Goal: Task Accomplishment & Management: Manage account settings

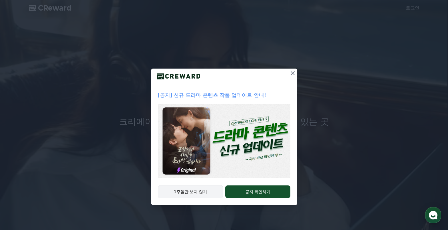
click at [201, 193] on button "1주일간 보지 않기" at bounding box center [190, 191] width 65 height 13
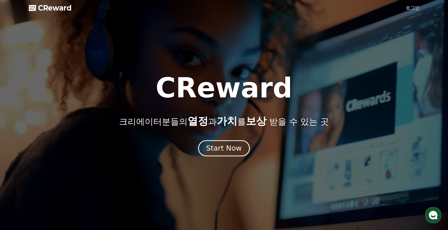
click at [240, 146] on div "Start Now" at bounding box center [223, 148] width 35 height 10
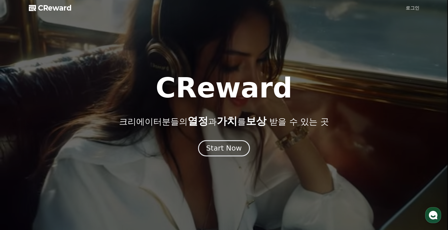
click at [231, 149] on div "Start Now" at bounding box center [223, 148] width 35 height 10
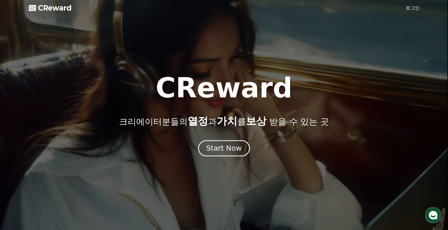
click at [211, 142] on button "Start Now" at bounding box center [224, 148] width 52 height 16
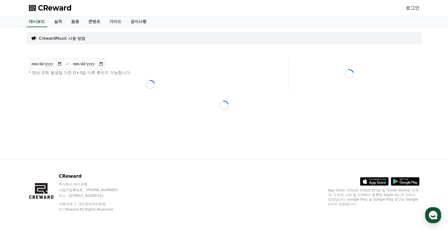
click at [408, 7] on link "로그인" at bounding box center [413, 8] width 14 height 7
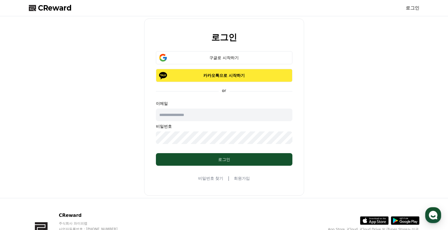
click at [231, 75] on p "카카오톡으로 시작하기" at bounding box center [224, 76] width 120 height 6
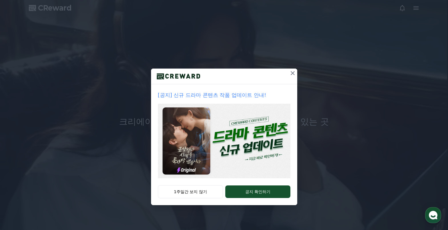
click at [291, 74] on icon at bounding box center [292, 73] width 7 height 7
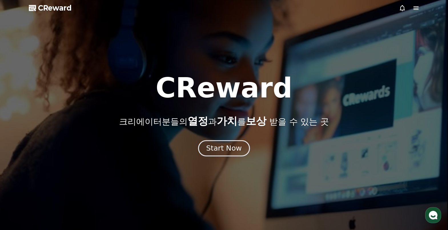
click at [242, 149] on button "Start Now" at bounding box center [224, 148] width 52 height 16
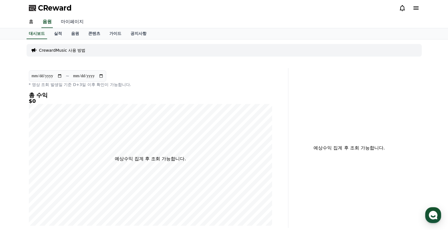
click at [66, 23] on link "마이페이지" at bounding box center [72, 22] width 32 height 12
select select "**********"
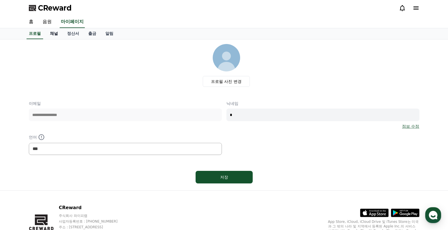
click at [57, 35] on link "채널" at bounding box center [53, 33] width 17 height 11
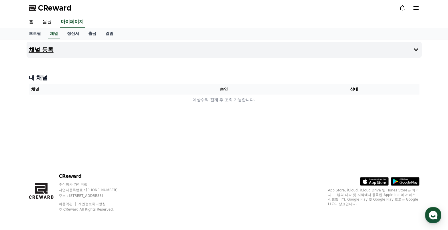
click at [46, 49] on h4 "채널 등록" at bounding box center [41, 50] width 25 height 6
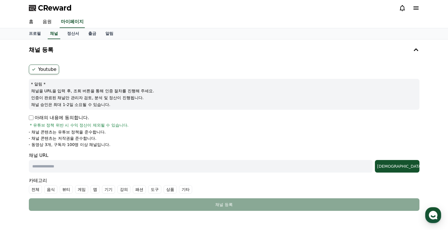
click at [40, 69] on label "Youtube" at bounding box center [44, 70] width 30 height 10
click at [31, 66] on label "Youtube" at bounding box center [44, 70] width 30 height 10
click at [32, 115] on p "아래의 내용에 동의합니다." at bounding box center [59, 117] width 60 height 7
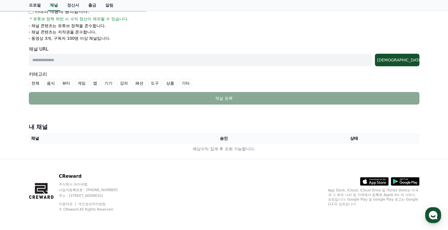
scroll to position [49, 0]
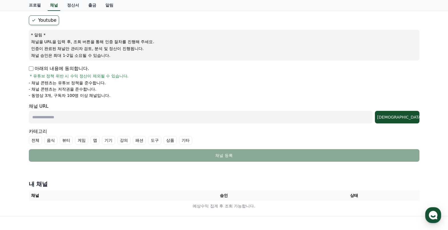
click at [67, 119] on input "text" at bounding box center [201, 117] width 344 height 13
click at [113, 111] on input "text" at bounding box center [201, 117] width 344 height 13
paste input "**********"
click at [410, 117] on div "조회" at bounding box center [398, 117] width 40 height 6
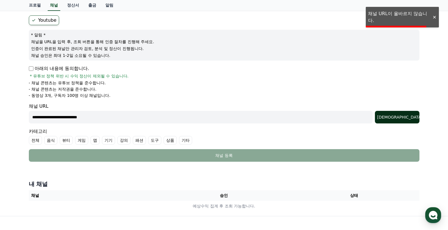
click at [410, 117] on div "조회" at bounding box center [398, 117] width 40 height 6
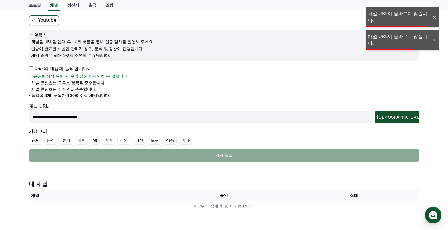
click at [243, 125] on form "**********" at bounding box center [224, 88] width 391 height 146
click at [206, 118] on input "**********" at bounding box center [201, 117] width 344 height 13
type input "*"
click at [35, 137] on label "전체" at bounding box center [35, 140] width 13 height 9
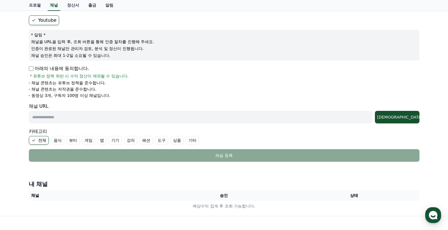
scroll to position [21, 0]
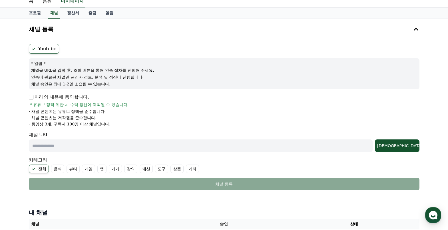
drag, startPoint x: 64, startPoint y: 104, endPoint x: 116, endPoint y: 103, distance: 52.6
click at [116, 103] on span "* 유튜브 정책 위반 시 수익 정산이 제외될 수 있습니다." at bounding box center [79, 105] width 99 height 6
click at [117, 103] on span "* 유튜브 정책 위반 시 수익 정산이 제외될 수 있습니다." at bounding box center [79, 105] width 99 height 6
drag, startPoint x: 35, startPoint y: 112, endPoint x: 106, endPoint y: 117, distance: 71.6
click at [106, 117] on ul "- 채널 콘텐츠는 유튜브 정책을 준수합니다. - 채널 콘텐츠는 저작권을 준수합니다. - 동영상 3개, 구독자 100명 이상 채널입니다." at bounding box center [224, 118] width 391 height 18
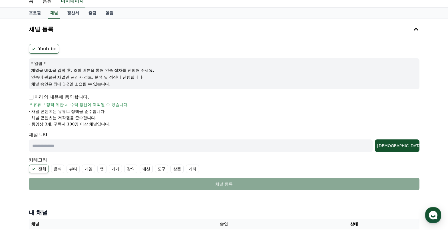
click at [107, 119] on li "- 채널 콘텐츠는 저작권을 준수합니다." at bounding box center [224, 118] width 391 height 6
drag, startPoint x: 37, startPoint y: 70, endPoint x: 136, endPoint y: 77, distance: 99.2
click at [136, 77] on div "* 알림 * 채널을 URL을 입력 후, 조회 버튼을 통해 인증 절차를 진행해 주세요. 인증이 완료된 채널만 관리자 검토, 분석 및 정산이 진행…" at bounding box center [224, 73] width 391 height 31
click at [136, 77] on p "인증이 완료된 채널만 관리자 검토, 분석 및 정산이 진행됩니다." at bounding box center [224, 77] width 386 height 6
click at [53, 48] on label "Youtube" at bounding box center [44, 49] width 30 height 10
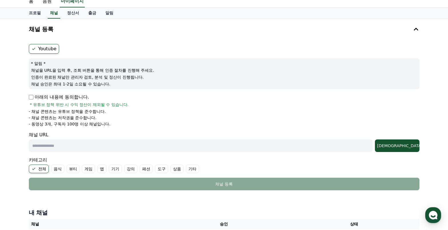
drag, startPoint x: 35, startPoint y: 70, endPoint x: 149, endPoint y: 86, distance: 115.2
click at [149, 86] on div "* 알림 * 채널을 URL을 입력 후, 조회 버튼을 통해 인증 절차를 진행해 주세요. 인증이 완료된 채널만 관리자 검토, 분석 및 정산이 진행…" at bounding box center [224, 73] width 391 height 31
click at [80, 80] on p "인증이 완료된 채널만 관리자 검토, 분석 및 정산이 진행됩니다." at bounding box center [224, 77] width 386 height 6
drag, startPoint x: 80, startPoint y: 77, endPoint x: 151, endPoint y: 78, distance: 70.6
click at [150, 78] on p "인증이 완료된 채널만 관리자 검토, 분석 및 정산이 진행됩니다." at bounding box center [224, 77] width 386 height 6
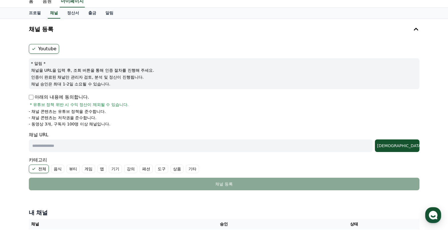
click at [151, 78] on p "인증이 완료된 채널만 관리자 검토, 분석 및 정산이 진행됩니다." at bounding box center [224, 77] width 386 height 6
drag, startPoint x: 34, startPoint y: 84, endPoint x: 117, endPoint y: 86, distance: 82.6
click at [117, 86] on p "채널 승인은 최대 1-2일 소요될 수 있습니다." at bounding box center [224, 84] width 386 height 6
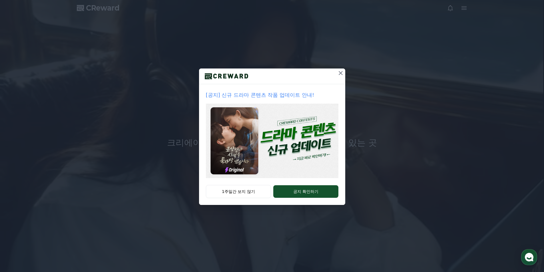
click at [337, 69] on button at bounding box center [340, 73] width 9 height 9
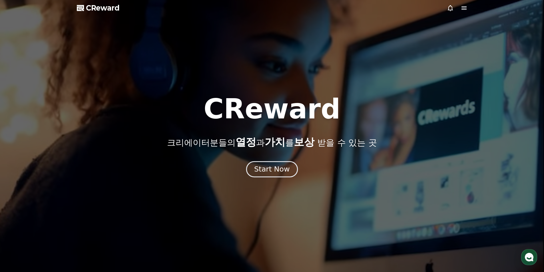
click at [282, 171] on div "Start Now" at bounding box center [271, 170] width 35 height 10
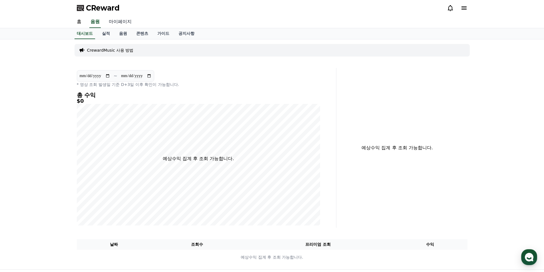
click at [119, 22] on link "마이페이지" at bounding box center [120, 22] width 32 height 12
select select "**********"
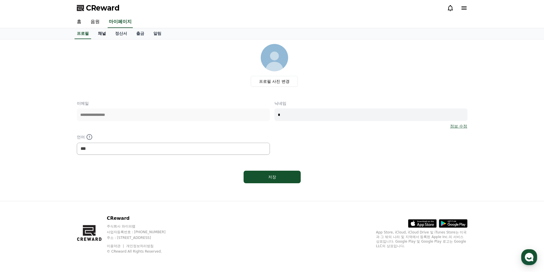
click at [98, 32] on link "채널" at bounding box center [101, 33] width 17 height 11
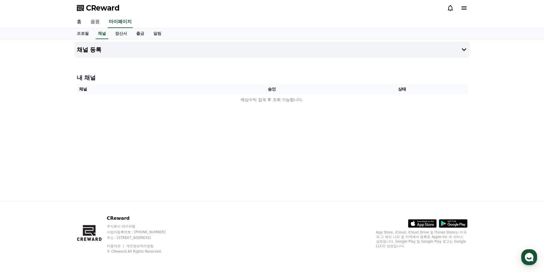
click at [98, 19] on link "음원" at bounding box center [95, 22] width 18 height 12
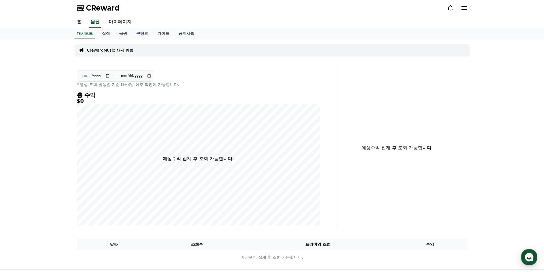
click at [79, 20] on link "홈" at bounding box center [79, 22] width 14 height 12
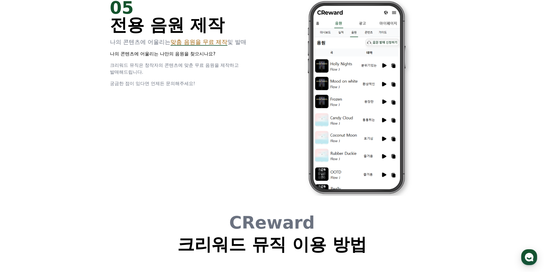
scroll to position [1548, 0]
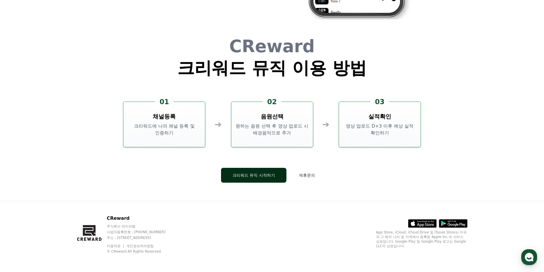
click at [249, 179] on button "크리워드 뮤직 시작하기" at bounding box center [253, 175] width 65 height 15
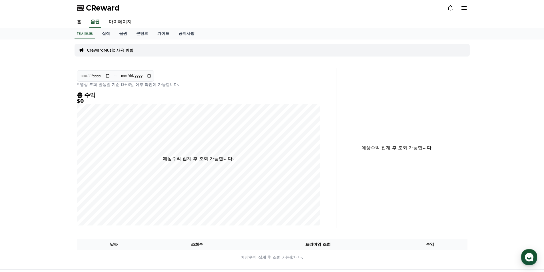
click at [464, 5] on icon at bounding box center [464, 8] width 7 height 7
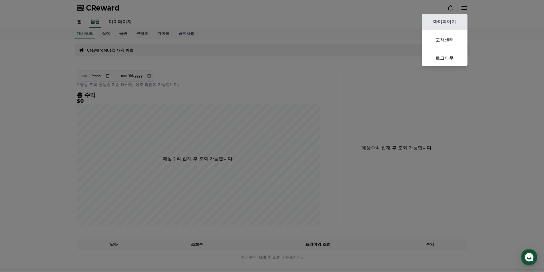
click at [450, 23] on link "마이페이지" at bounding box center [445, 22] width 46 height 16
select select "**********"
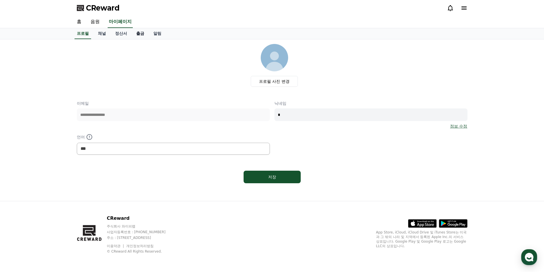
click at [132, 34] on link "출금" at bounding box center [140, 33] width 17 height 11
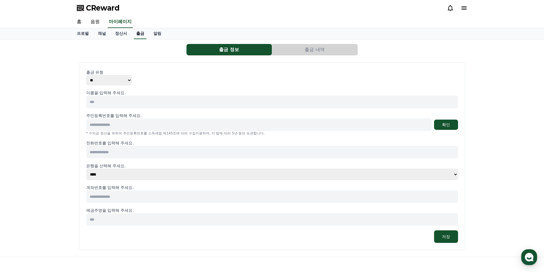
click at [142, 33] on link "출금" at bounding box center [140, 33] width 13 height 11
click at [161, 35] on link "알림" at bounding box center [157, 33] width 17 height 11
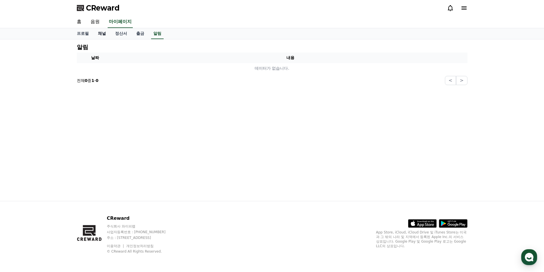
click at [105, 34] on link "채널" at bounding box center [101, 33] width 17 height 11
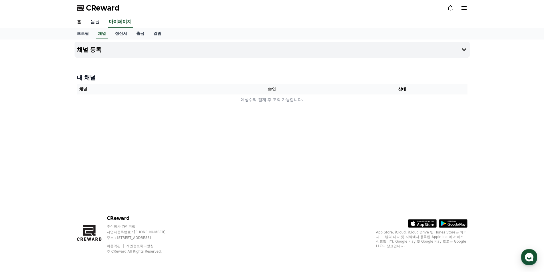
click at [97, 18] on link "음원" at bounding box center [95, 22] width 18 height 12
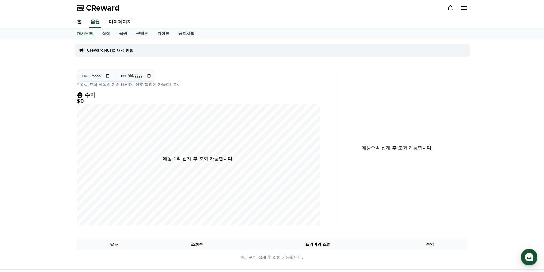
click at [466, 10] on icon at bounding box center [464, 8] width 7 height 7
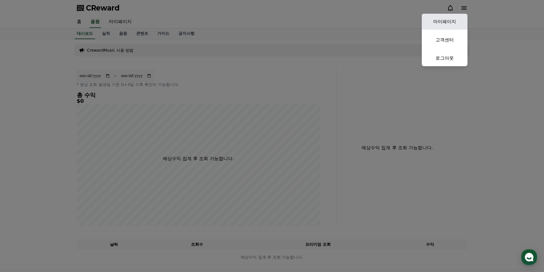
click at [441, 21] on link "마이페이지" at bounding box center [445, 22] width 46 height 16
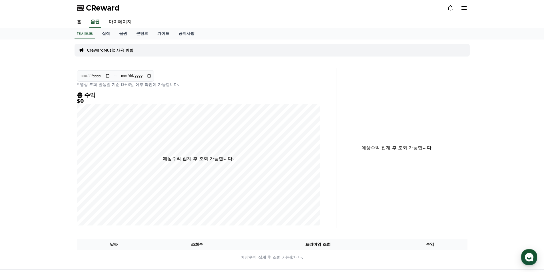
select select "**********"
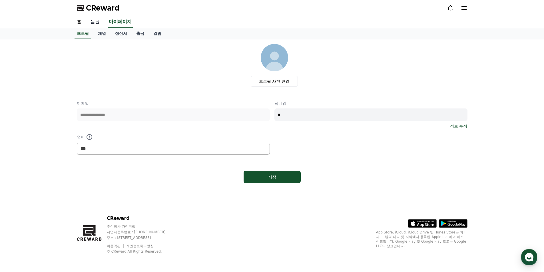
click at [98, 24] on link "음원" at bounding box center [95, 22] width 18 height 12
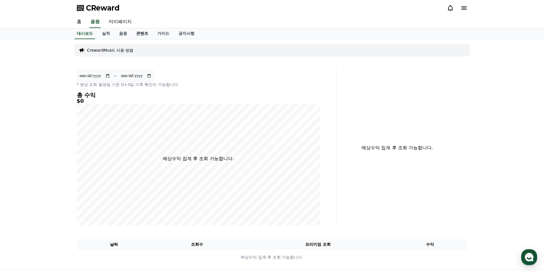
click at [150, 34] on link "콘텐츠" at bounding box center [142, 33] width 21 height 11
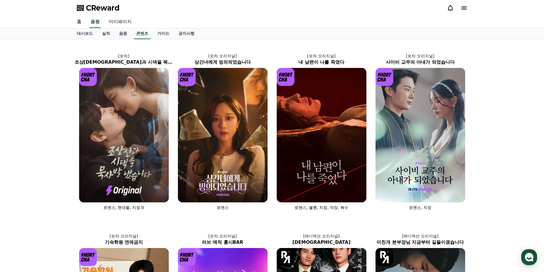
click at [121, 21] on link "마이페이지" at bounding box center [120, 22] width 32 height 12
select select "**********"
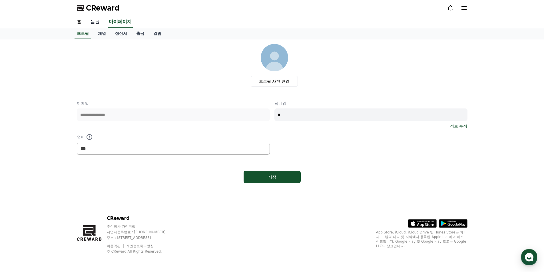
click at [101, 22] on link "음원" at bounding box center [95, 22] width 18 height 12
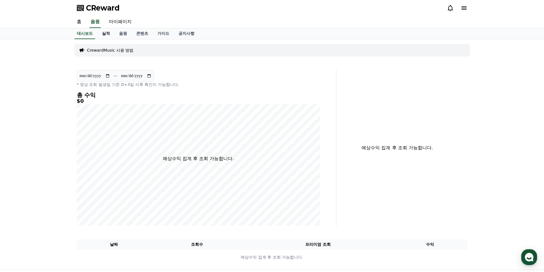
click at [107, 35] on link "실적" at bounding box center [105, 33] width 17 height 11
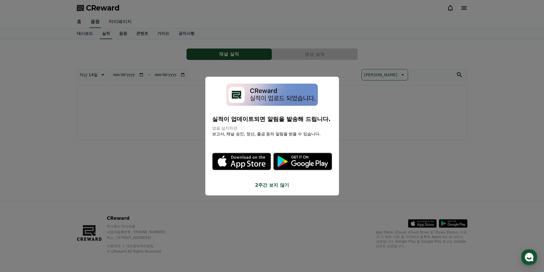
click at [279, 97] on img "modal" at bounding box center [272, 94] width 91 height 23
click at [273, 187] on button "2주간 보지 않기" at bounding box center [272, 185] width 120 height 7
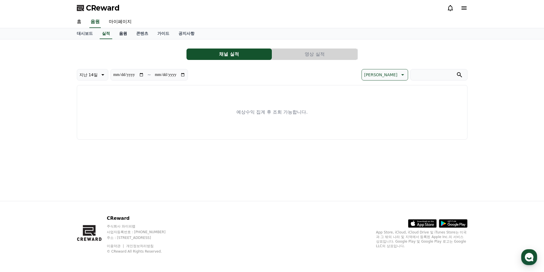
click at [131, 36] on link "음원" at bounding box center [123, 33] width 17 height 11
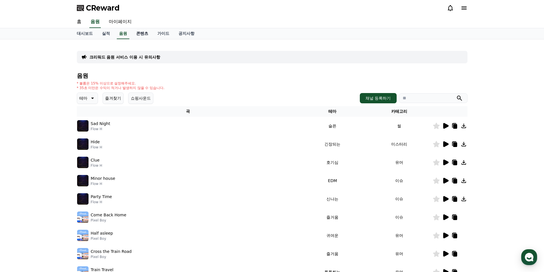
click at [143, 36] on link "콘텐츠" at bounding box center [142, 33] width 21 height 11
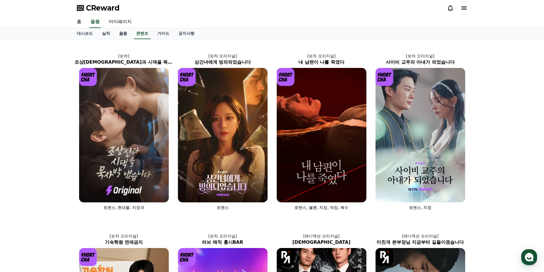
click at [128, 32] on link "음원" at bounding box center [123, 33] width 17 height 11
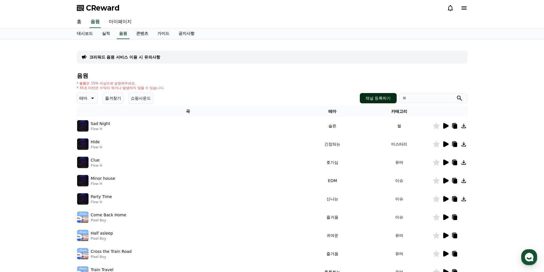
click at [368, 93] on button "채널 등록하기" at bounding box center [378, 98] width 37 height 10
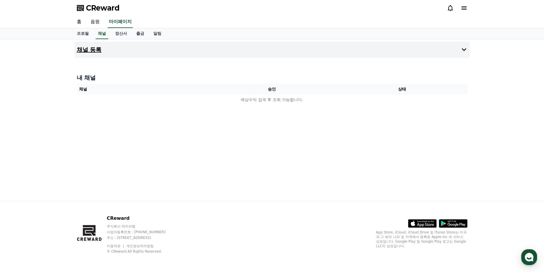
click at [464, 49] on icon at bounding box center [464, 49] width 7 height 7
